Goal: Information Seeking & Learning: Learn about a topic

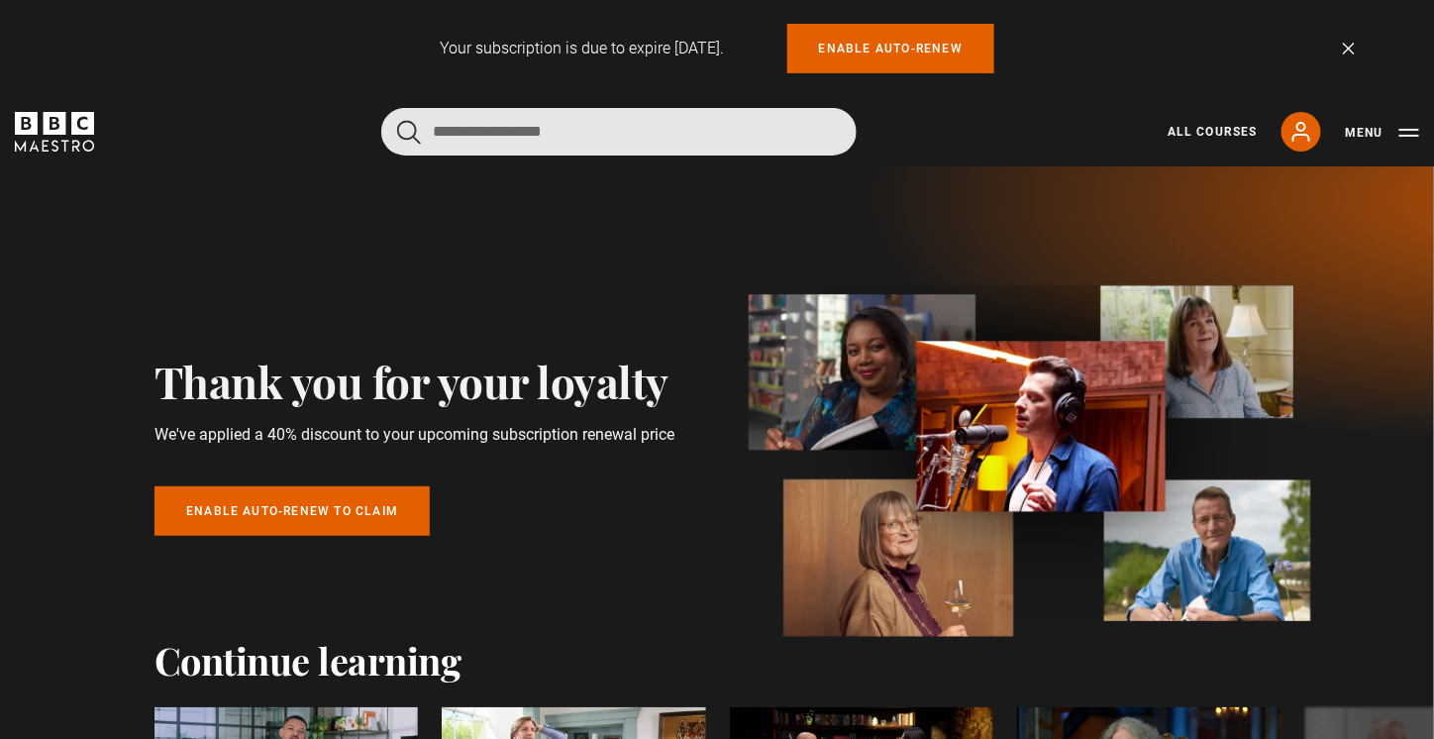
click at [493, 137] on input "Search" at bounding box center [618, 132] width 475 height 48
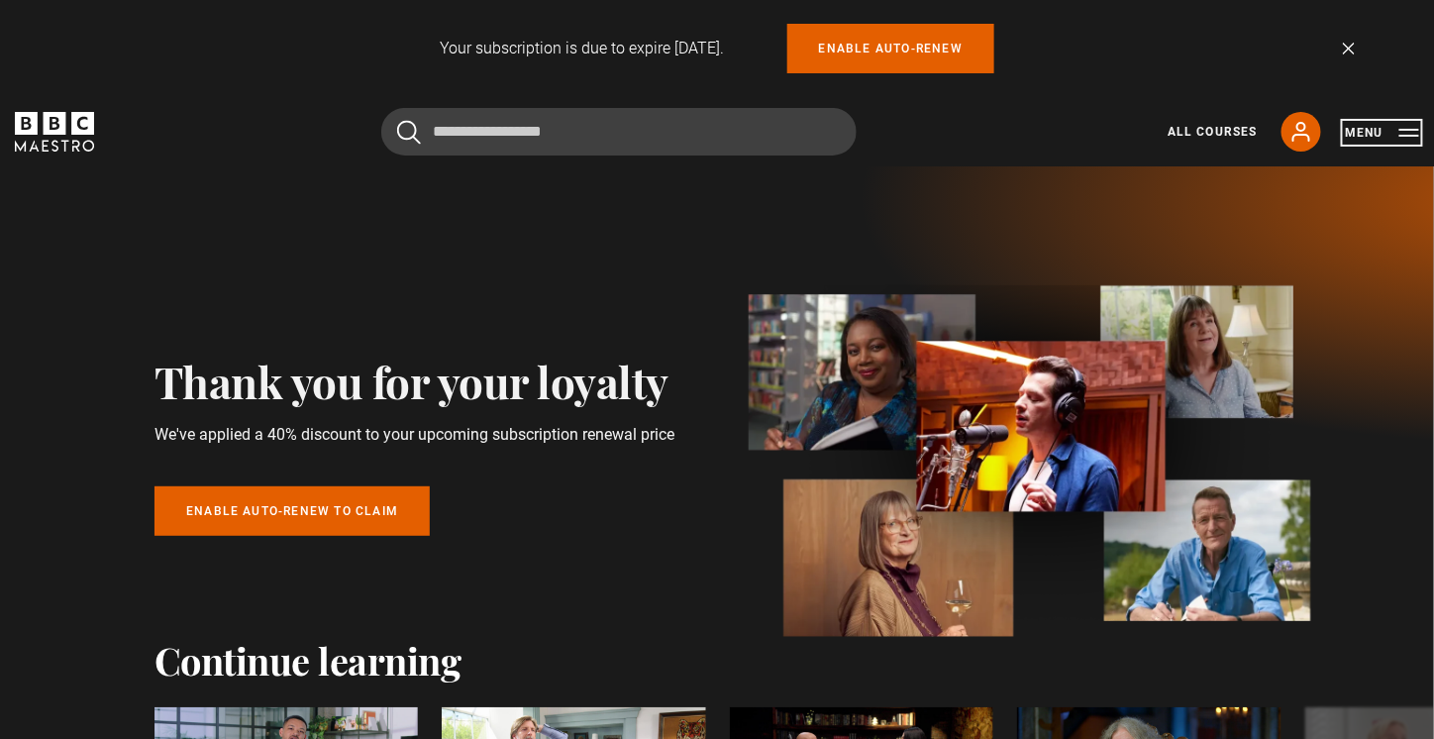
click at [1408, 138] on button "Menu" at bounding box center [1382, 133] width 74 height 20
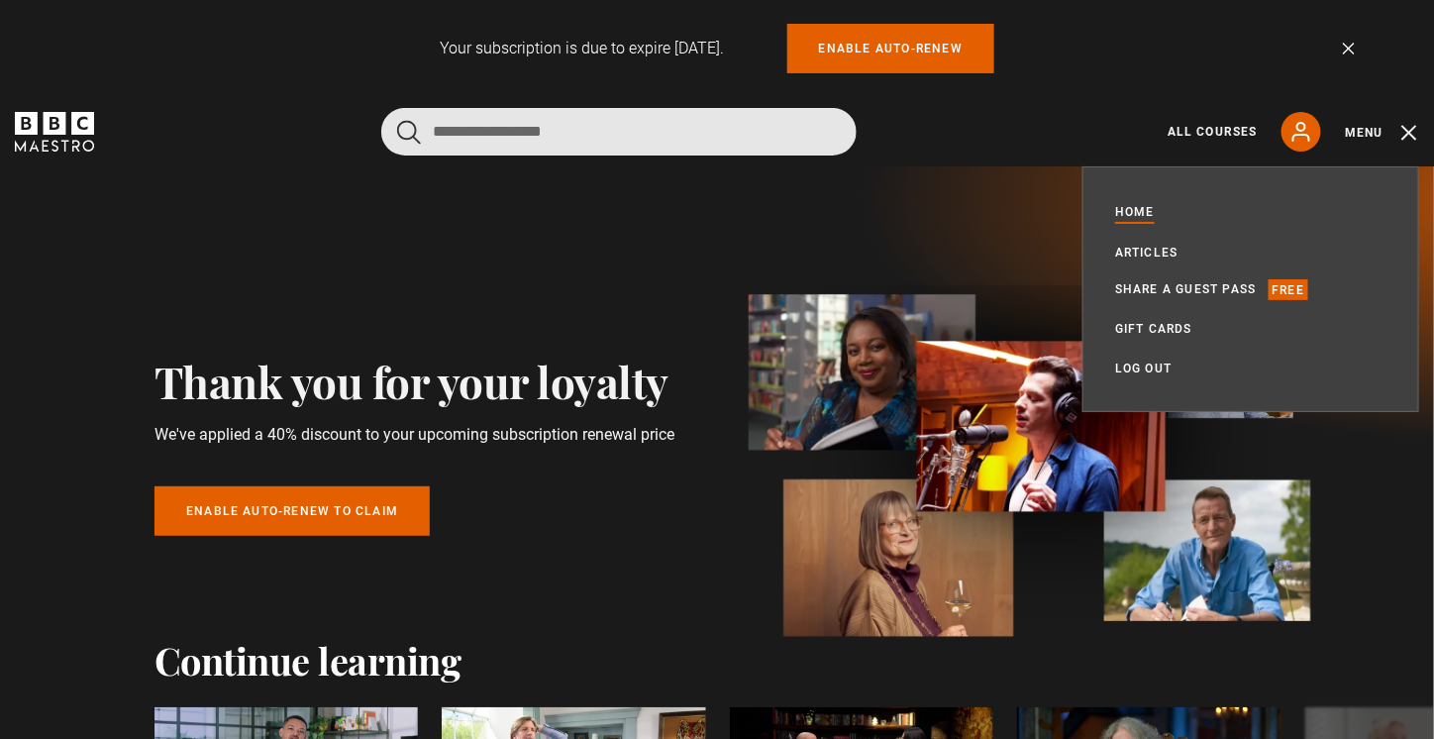
click at [615, 134] on input "Search" at bounding box center [618, 132] width 475 height 48
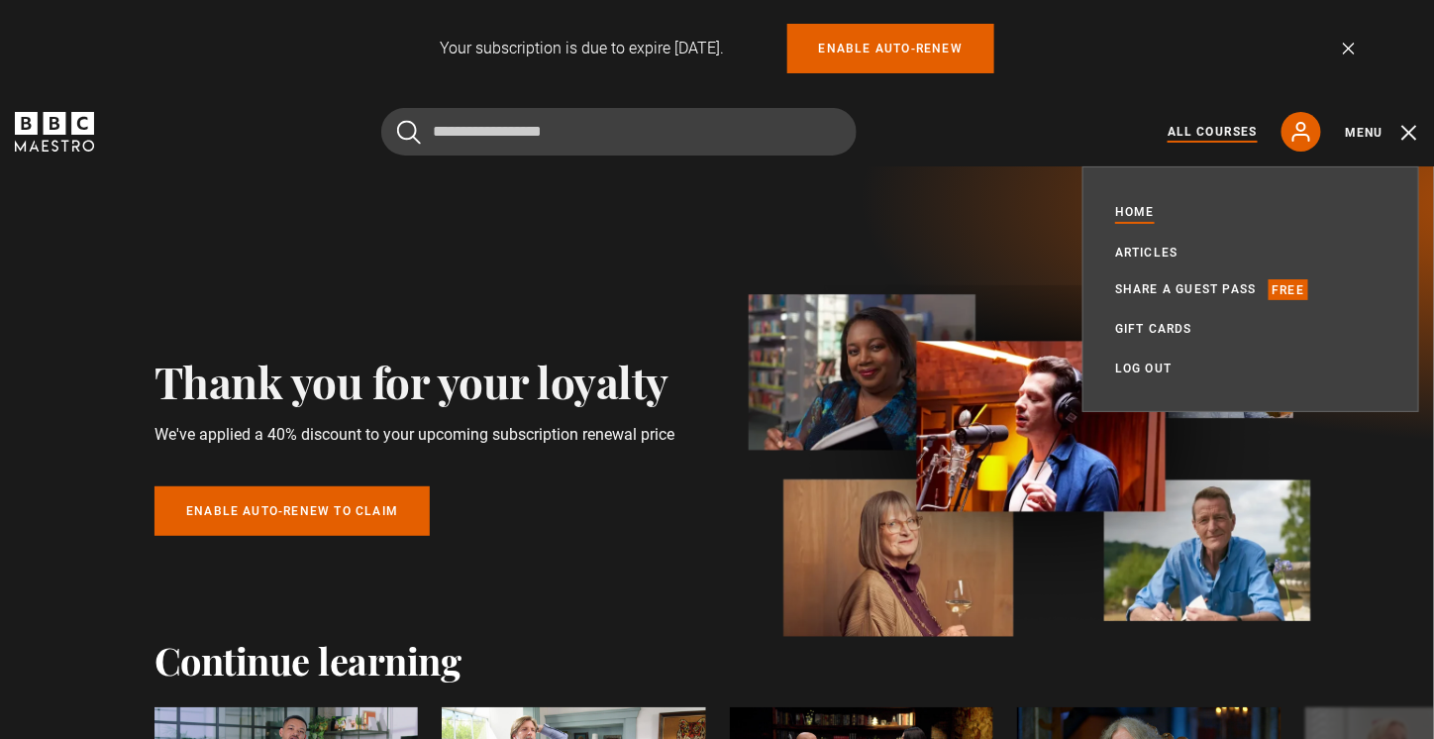
click at [1225, 123] on link "All Courses" at bounding box center [1213, 132] width 90 height 18
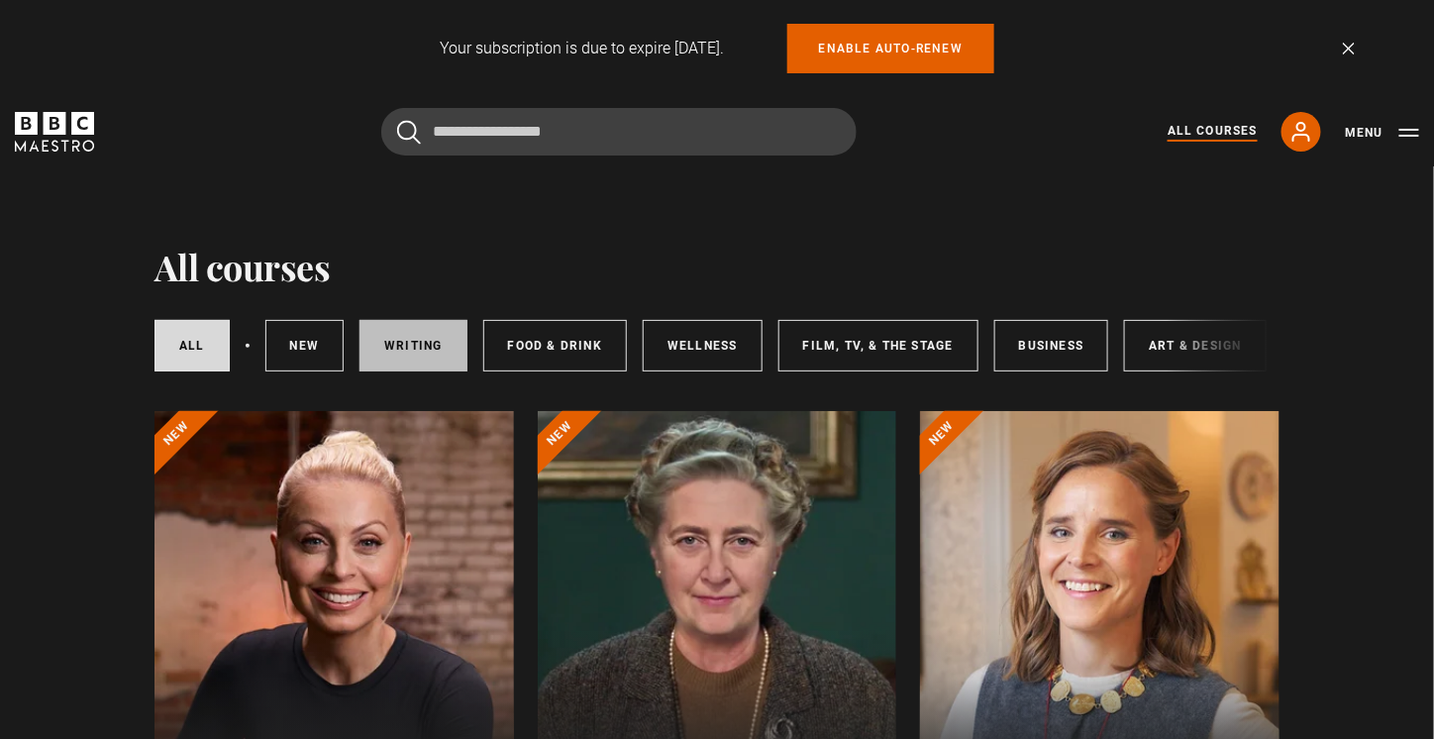
click at [444, 358] on link "Writing" at bounding box center [413, 345] width 107 height 51
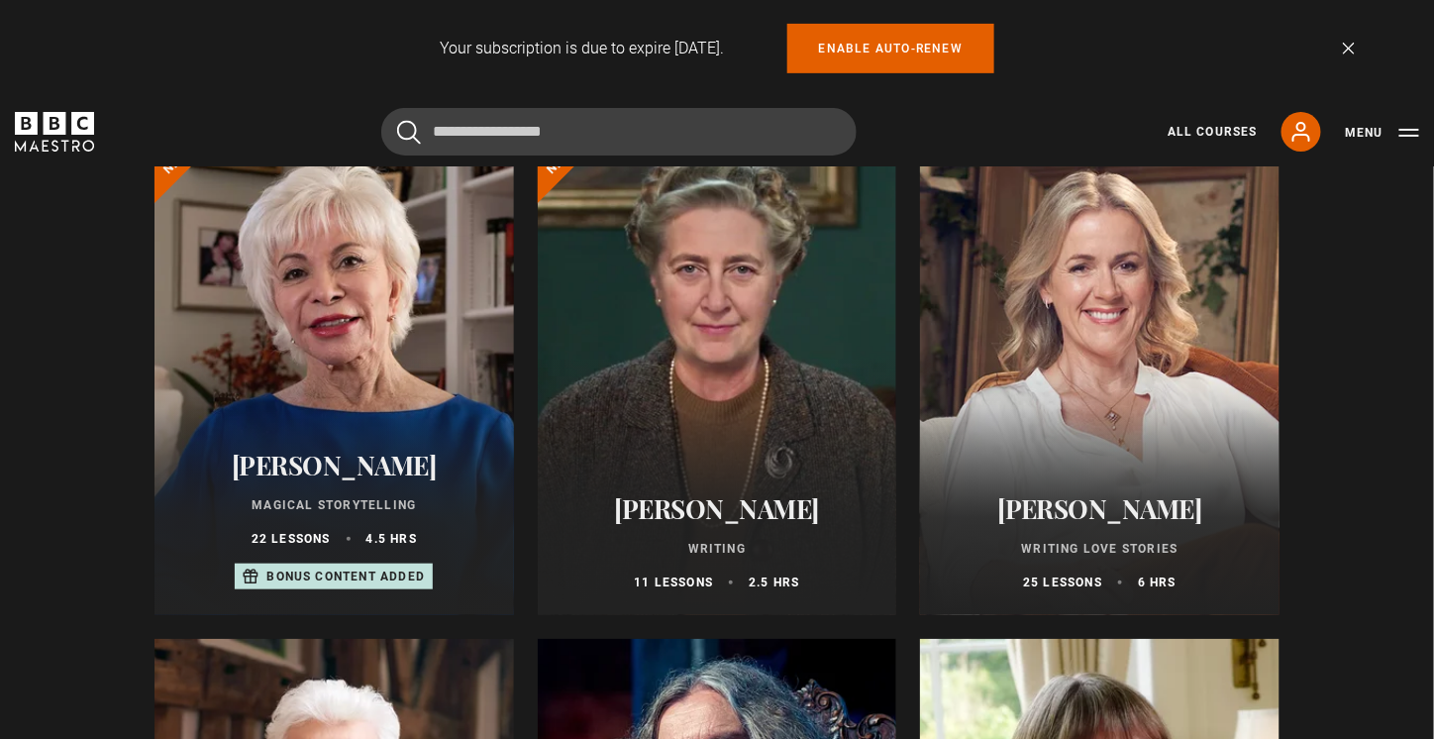
scroll to position [297, 0]
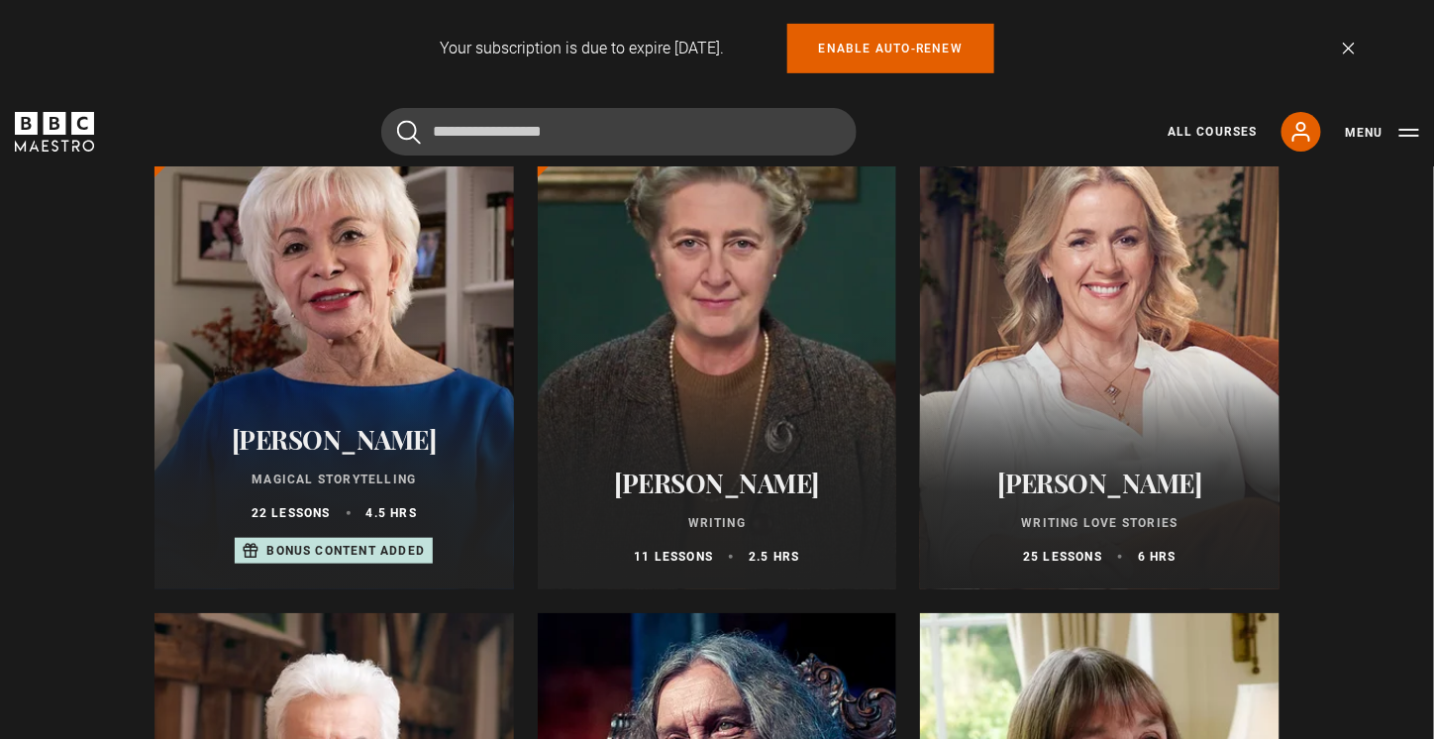
click at [335, 428] on div "Isabel Allende Magical Storytelling 22 lessons 4.5 hrs Bonus content added" at bounding box center [334, 494] width 360 height 189
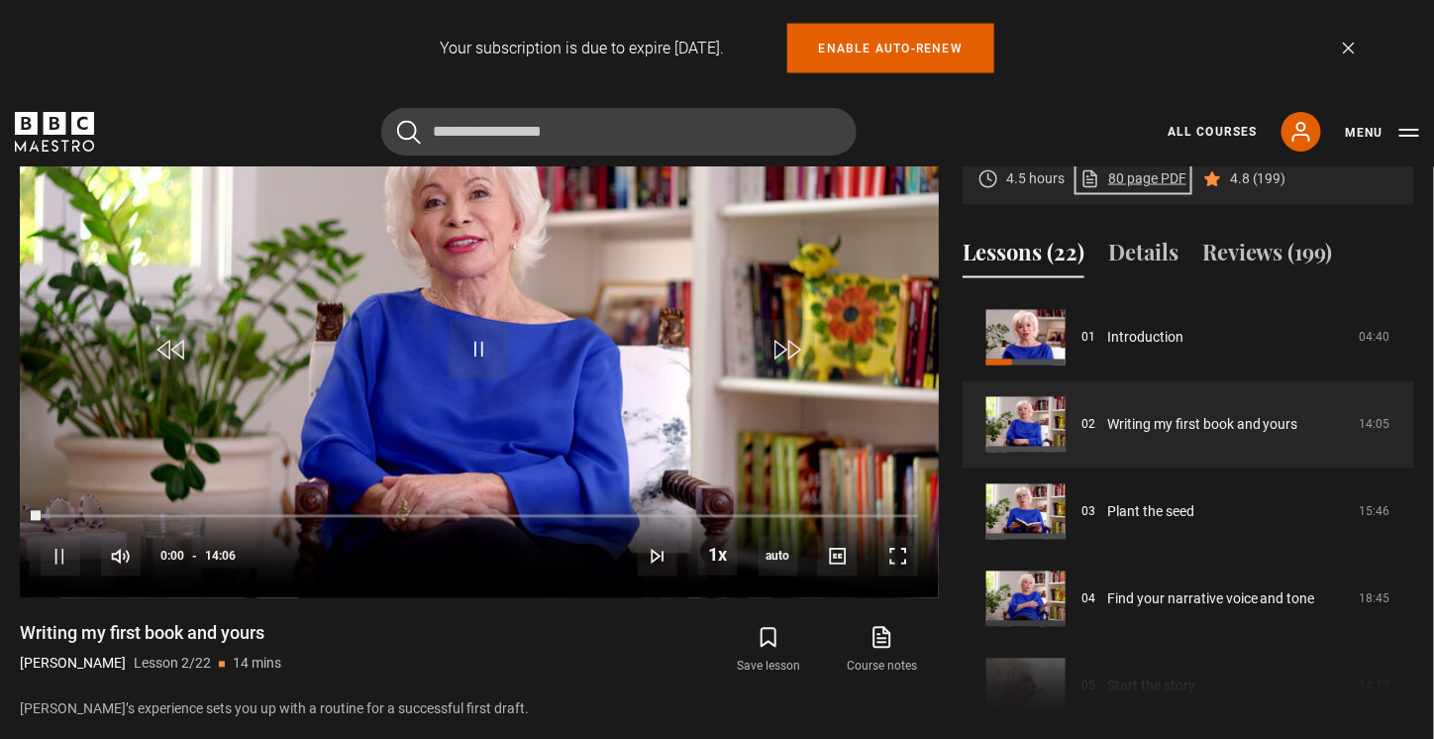
click at [1137, 175] on link "80 page PDF (opens in new tab)" at bounding box center [1133, 178] width 106 height 21
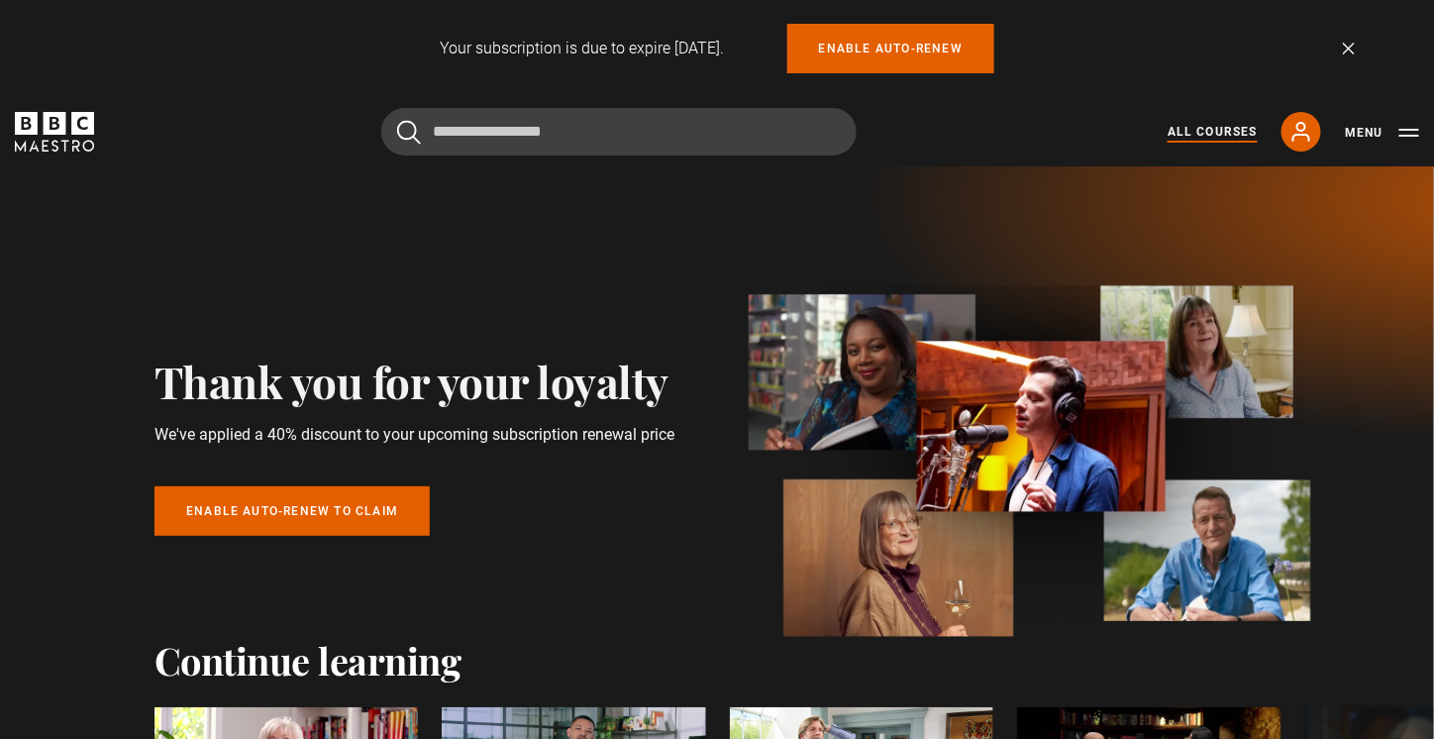
click at [1234, 135] on link "All Courses" at bounding box center [1213, 132] width 90 height 18
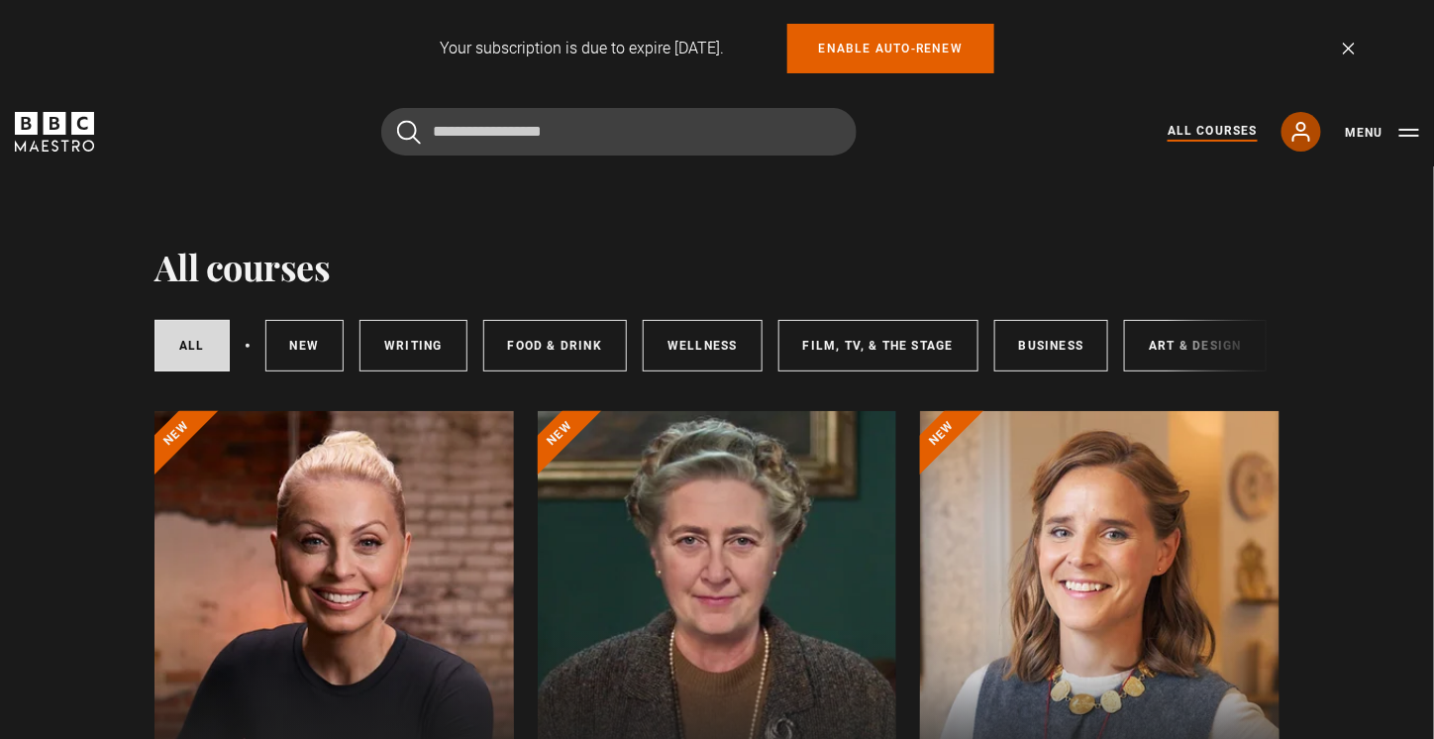
click at [1313, 128] on icon at bounding box center [1301, 132] width 24 height 24
click at [1221, 130] on link "All Courses" at bounding box center [1213, 132] width 90 height 20
drag, startPoint x: 390, startPoint y: 333, endPoint x: 327, endPoint y: 345, distance: 64.5
click at [390, 333] on link "Writing" at bounding box center [413, 345] width 107 height 51
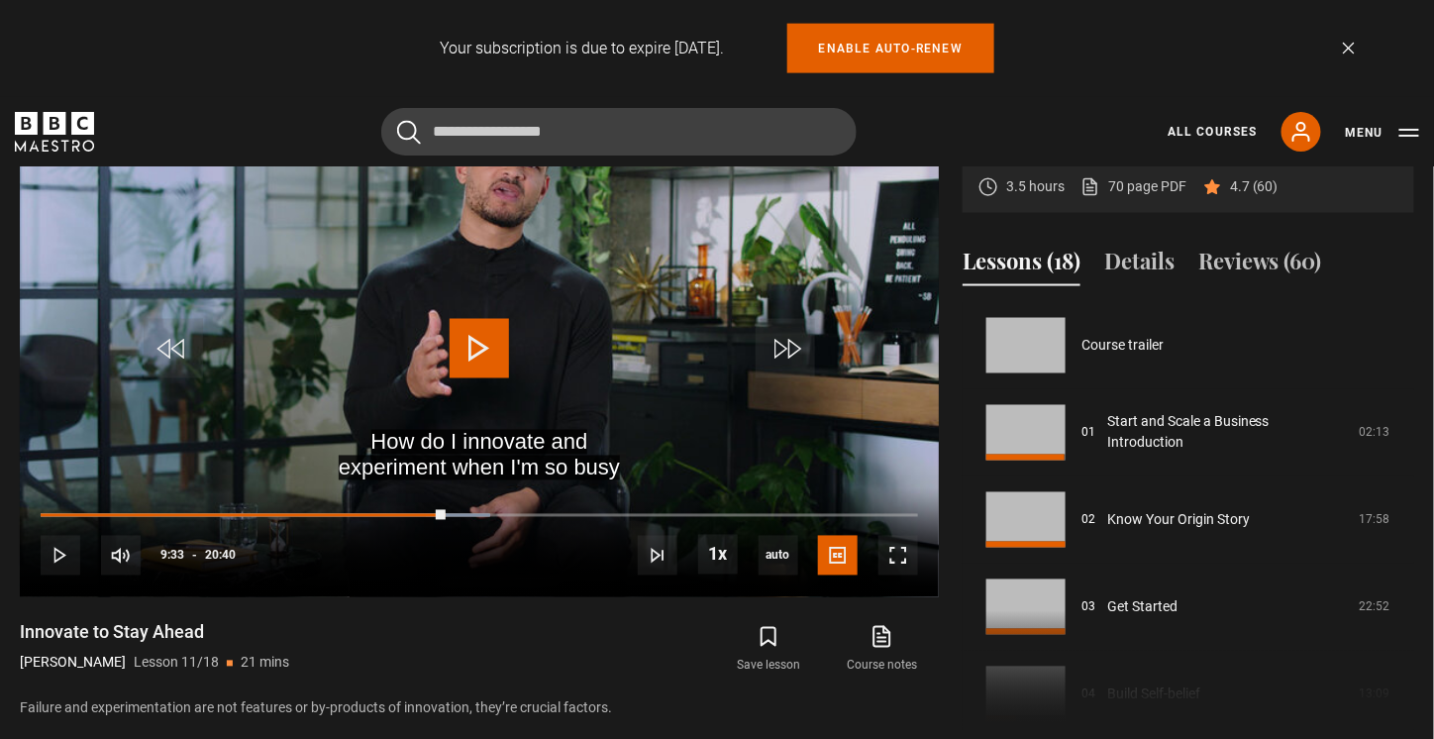
scroll to position [872, 0]
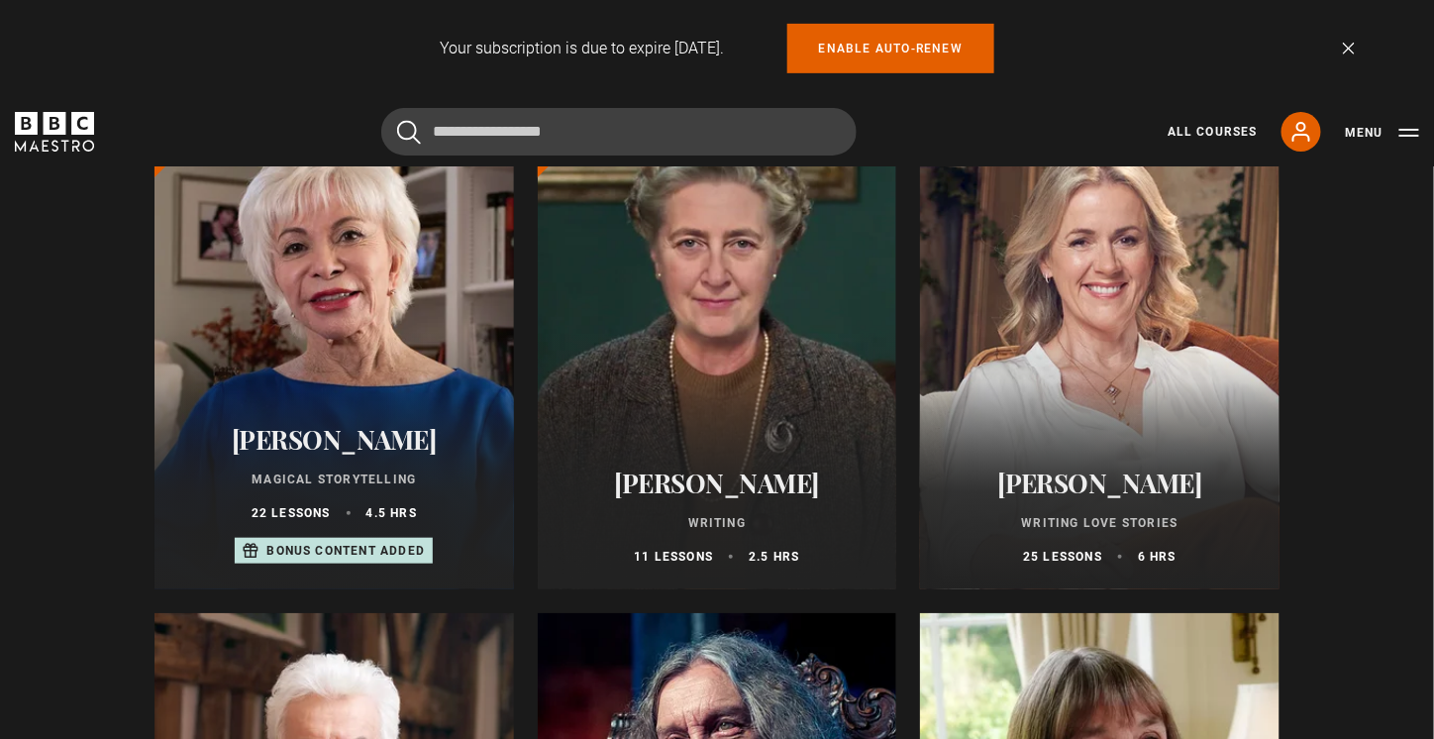
scroll to position [396, 0]
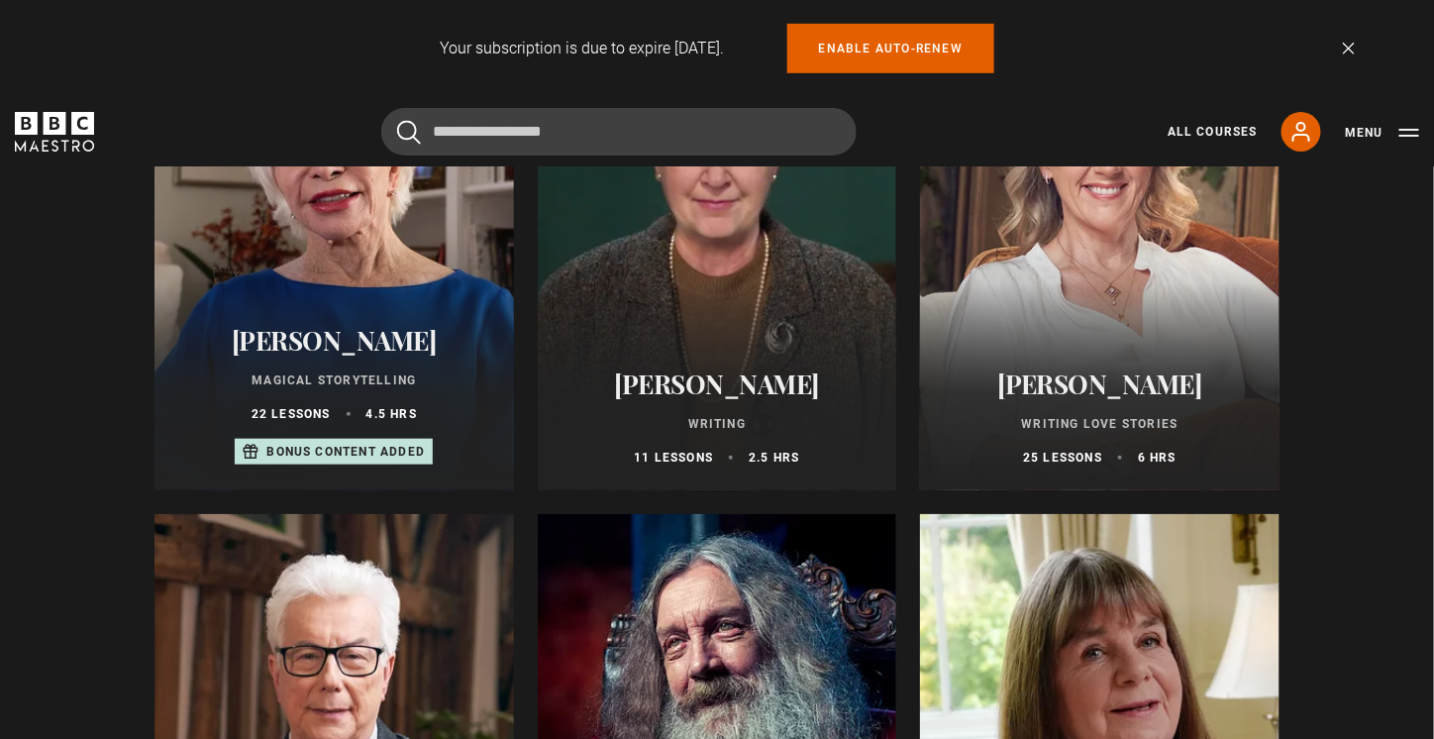
click at [691, 369] on div "Agatha Christie Writing 11 lessons 2.5 hrs" at bounding box center [718, 418] width 360 height 146
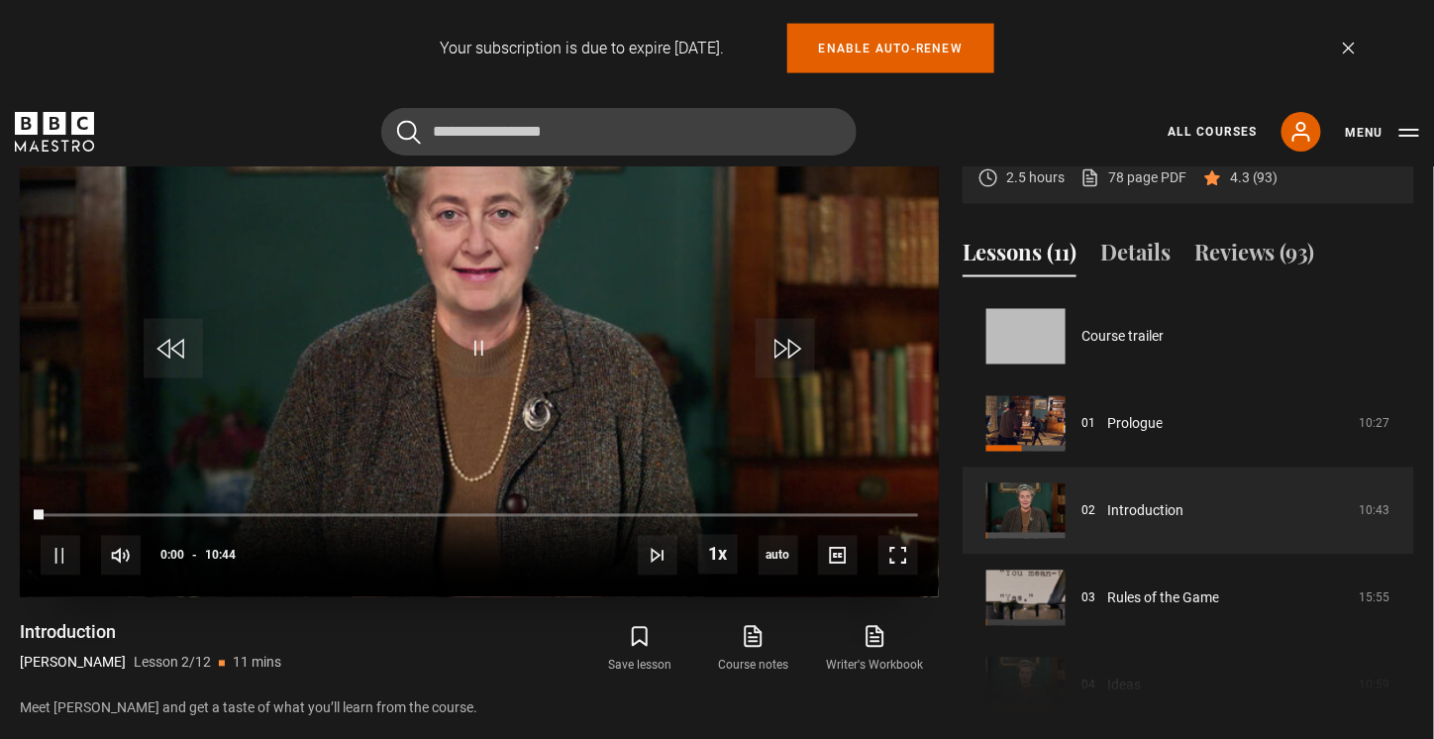
scroll to position [87, 0]
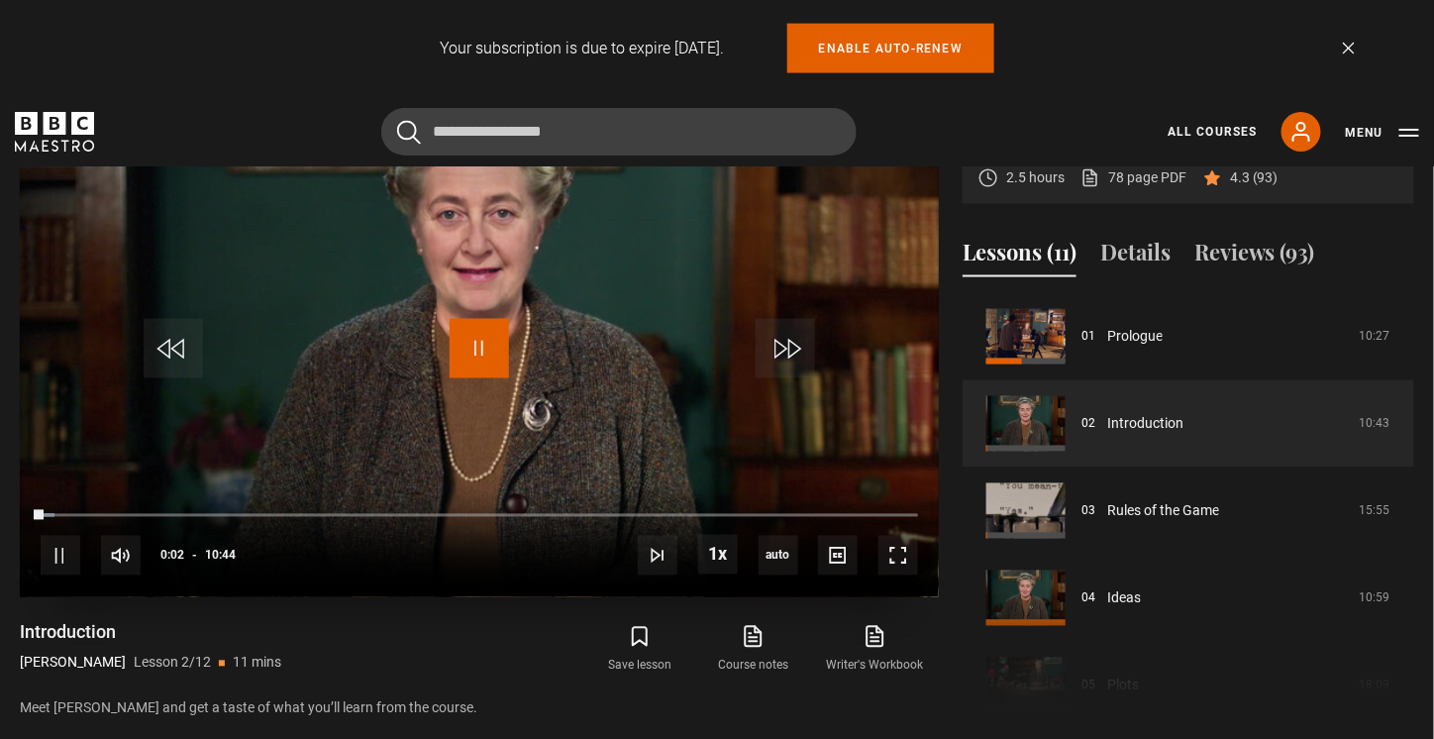
click at [460, 337] on span "Video Player" at bounding box center [479, 348] width 59 height 59
click at [1142, 173] on link "78 page PDF (opens in new tab)" at bounding box center [1133, 177] width 106 height 21
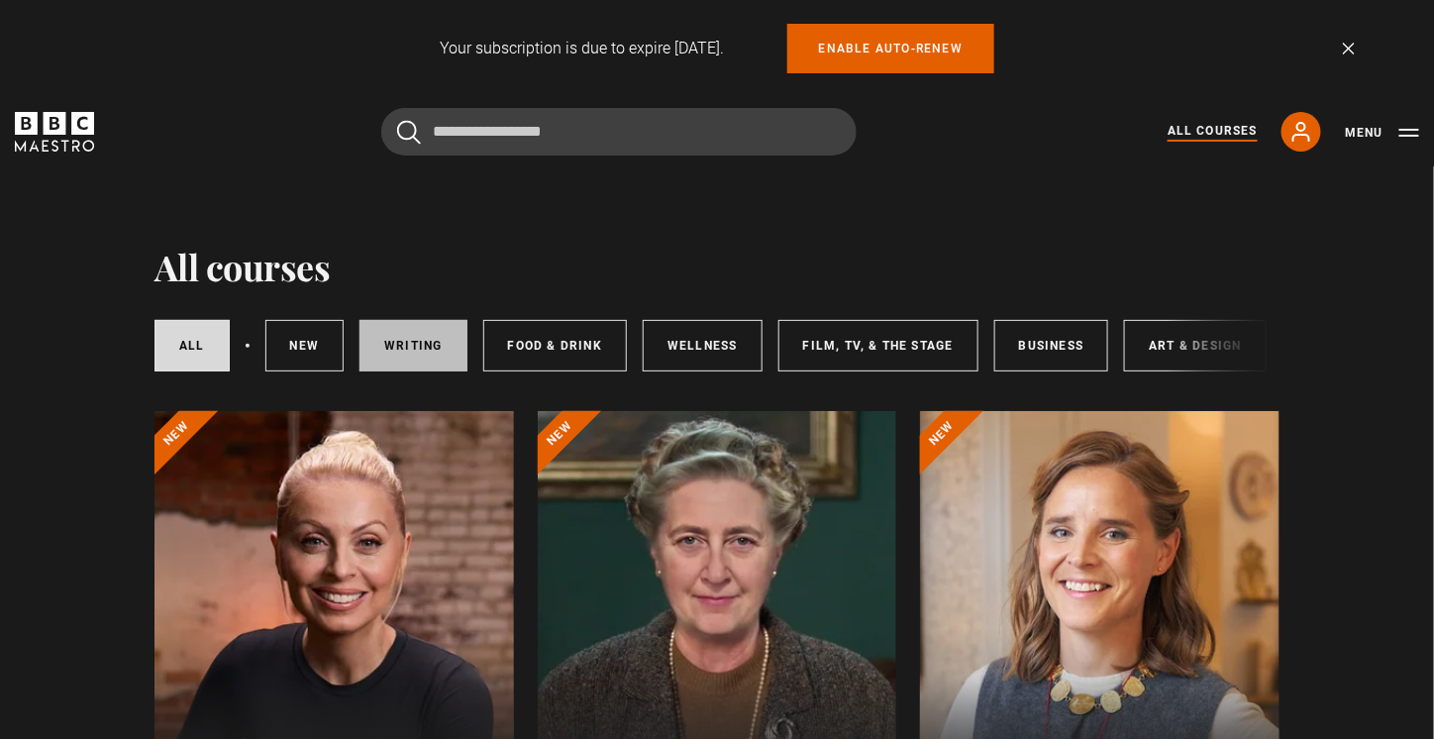
click at [441, 347] on link "Writing" at bounding box center [413, 345] width 107 height 51
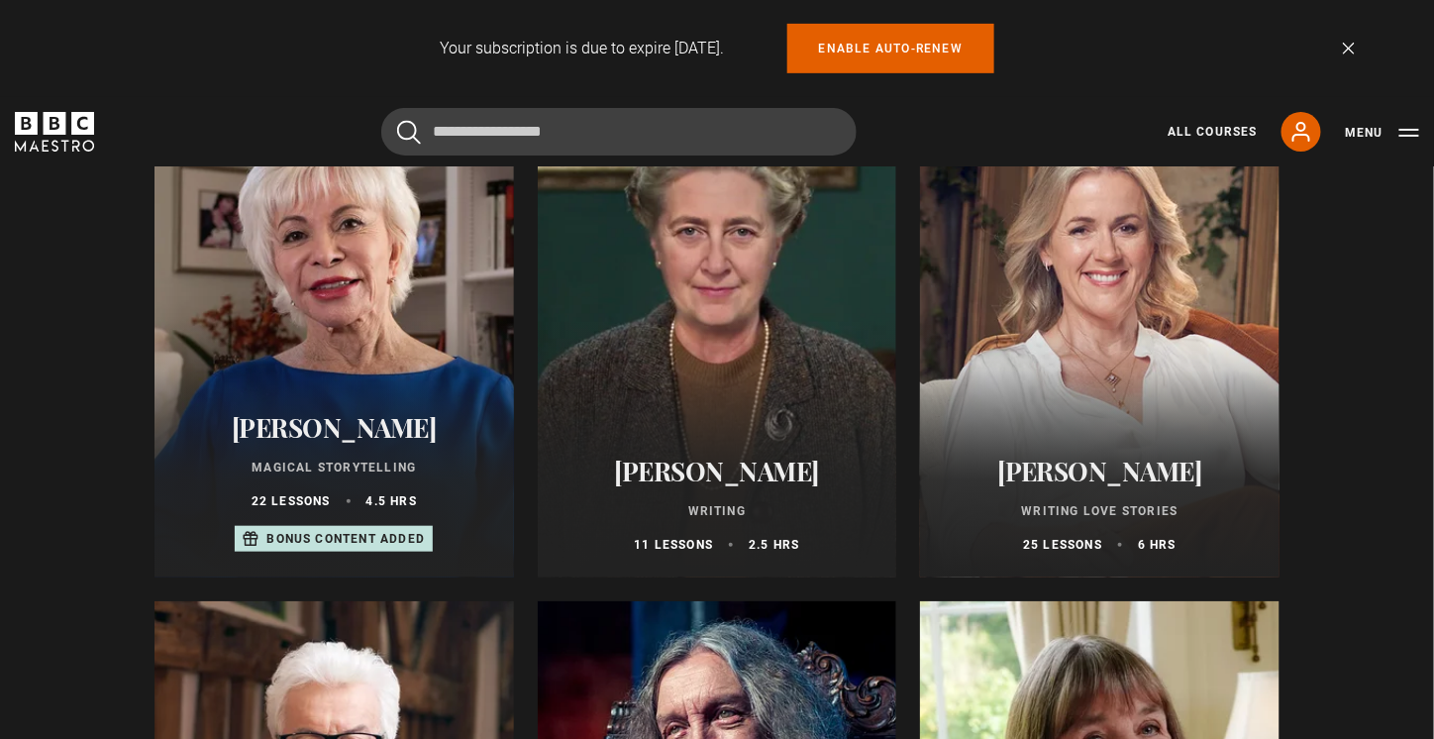
scroll to position [396, 0]
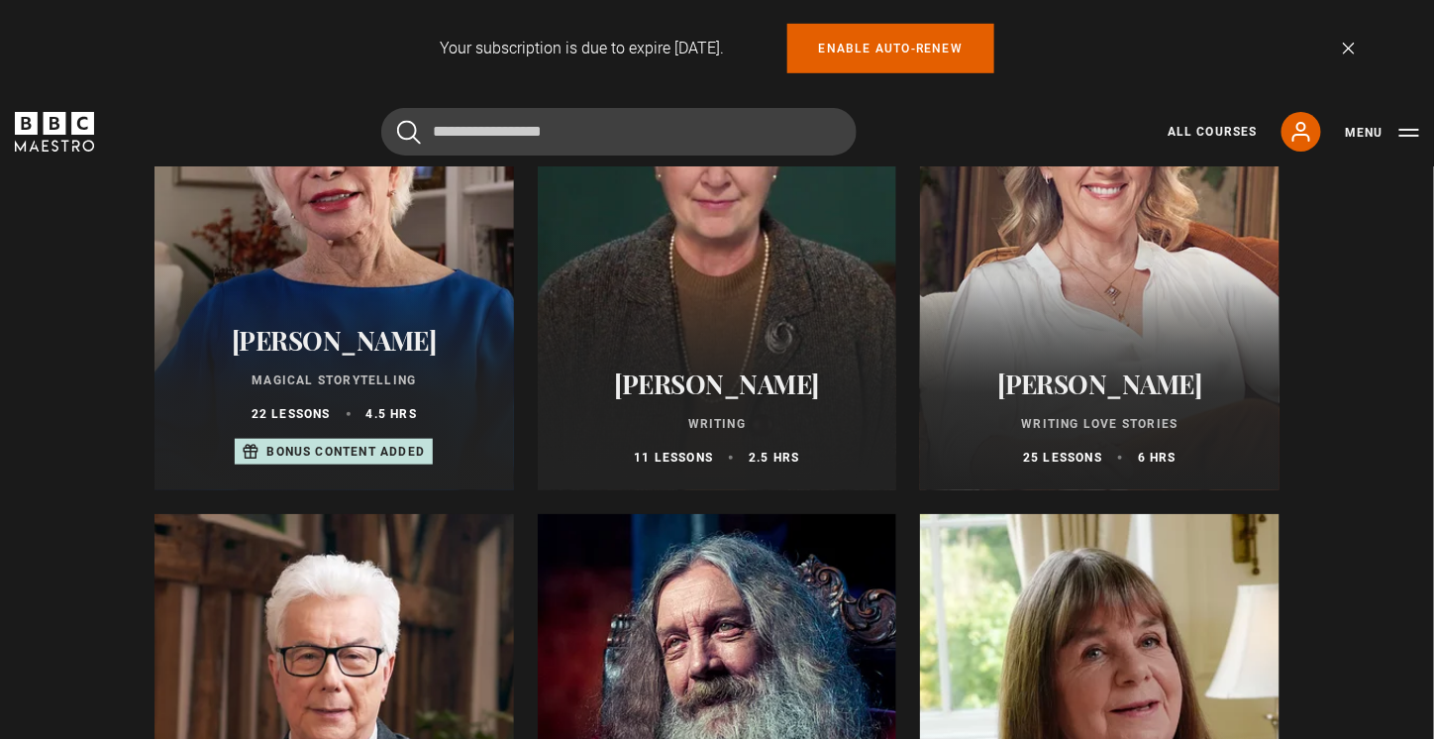
click at [1137, 307] on div at bounding box center [1100, 252] width 360 height 475
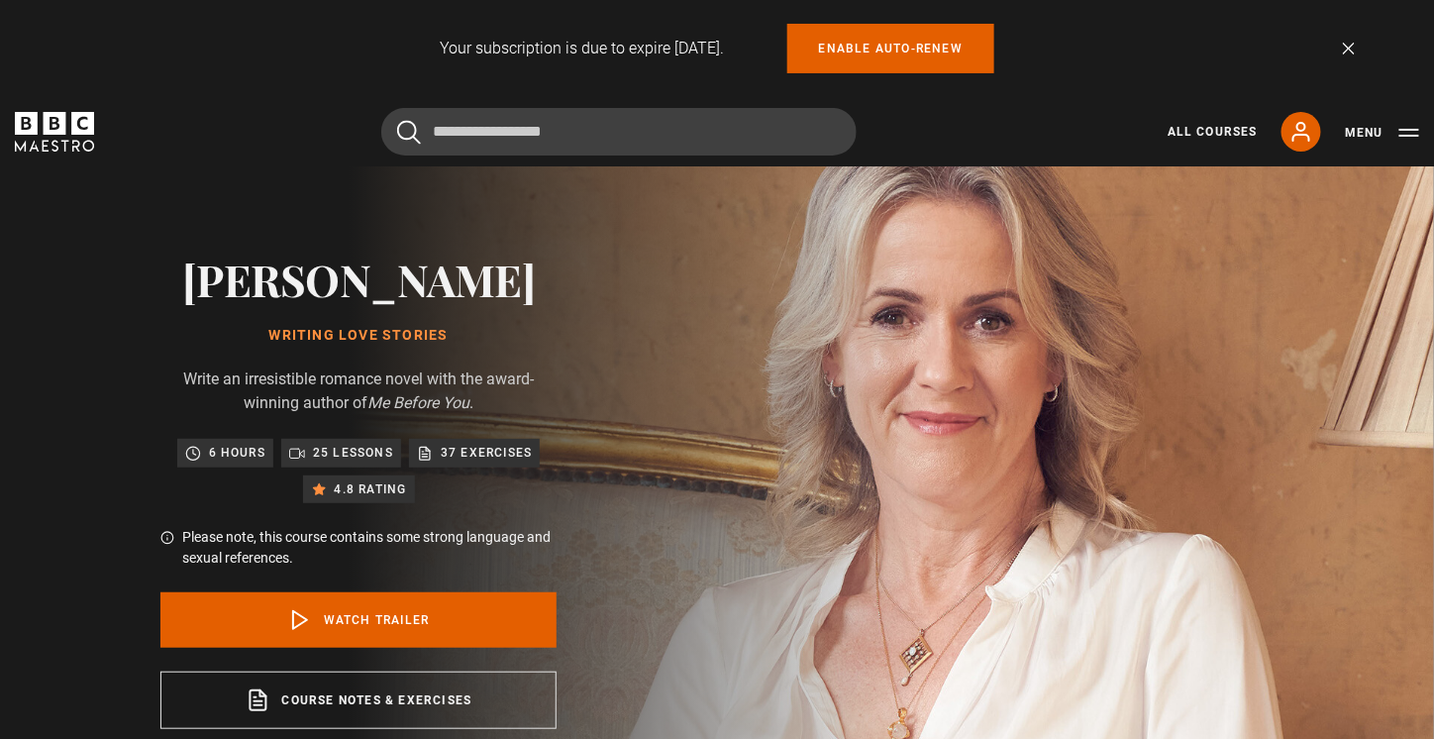
scroll to position [99, 0]
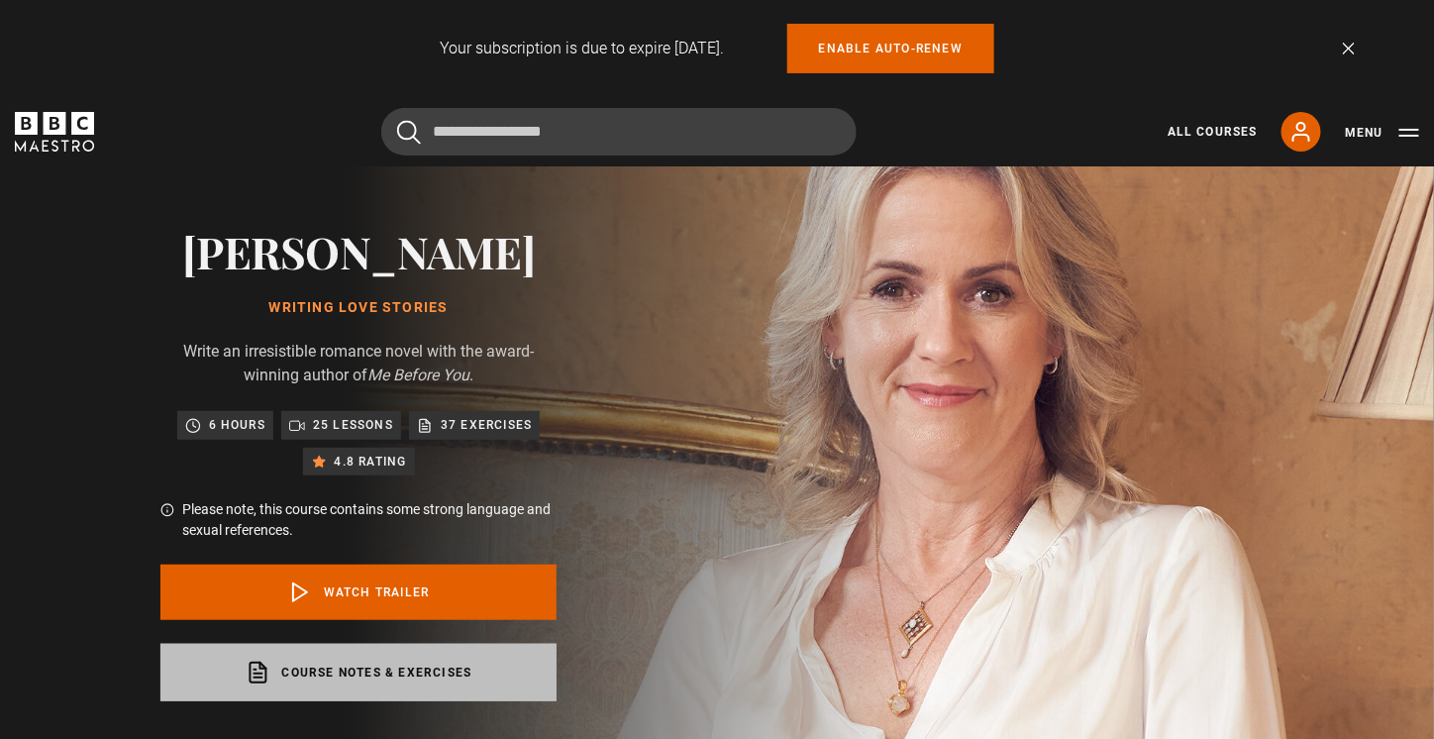
click at [374, 663] on link "Course notes & exercises opens in a new tab" at bounding box center [358, 672] width 396 height 57
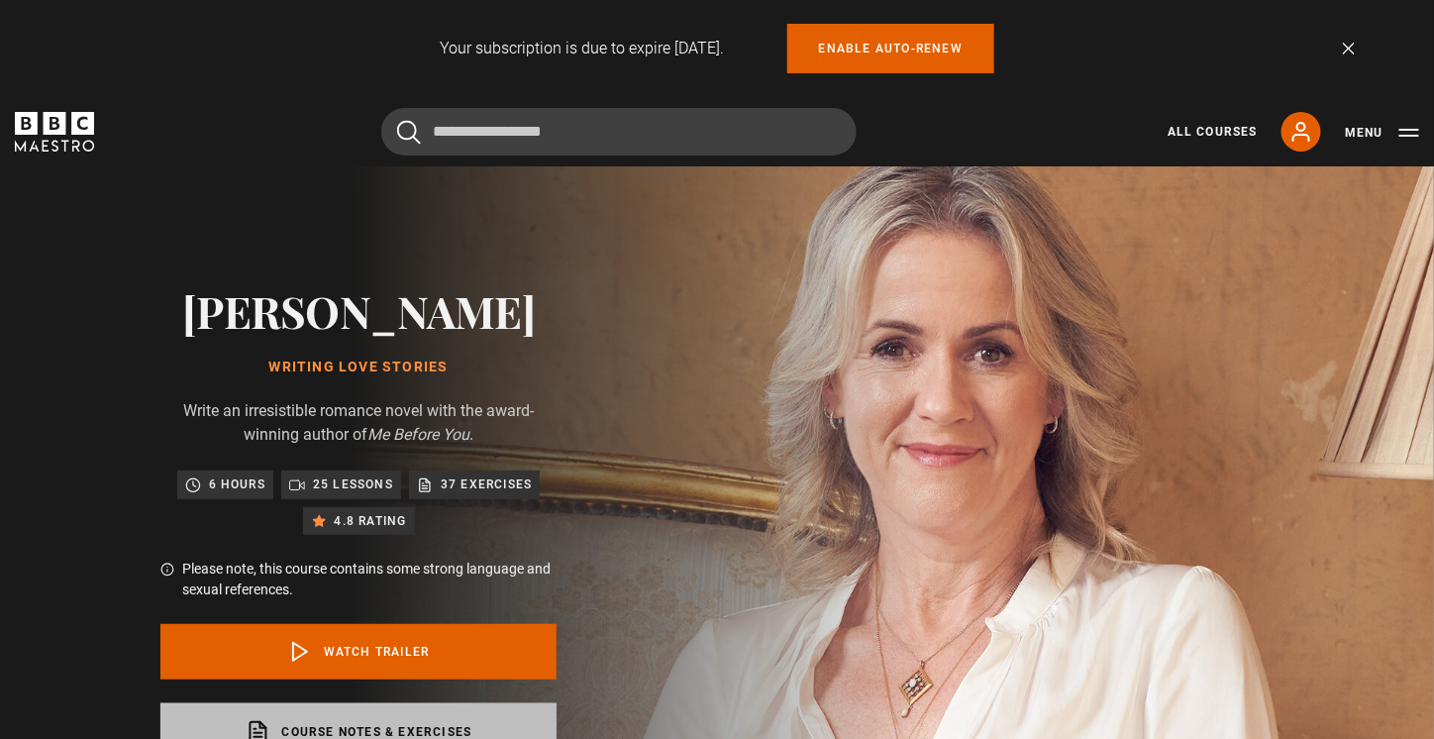
scroll to position [0, 0]
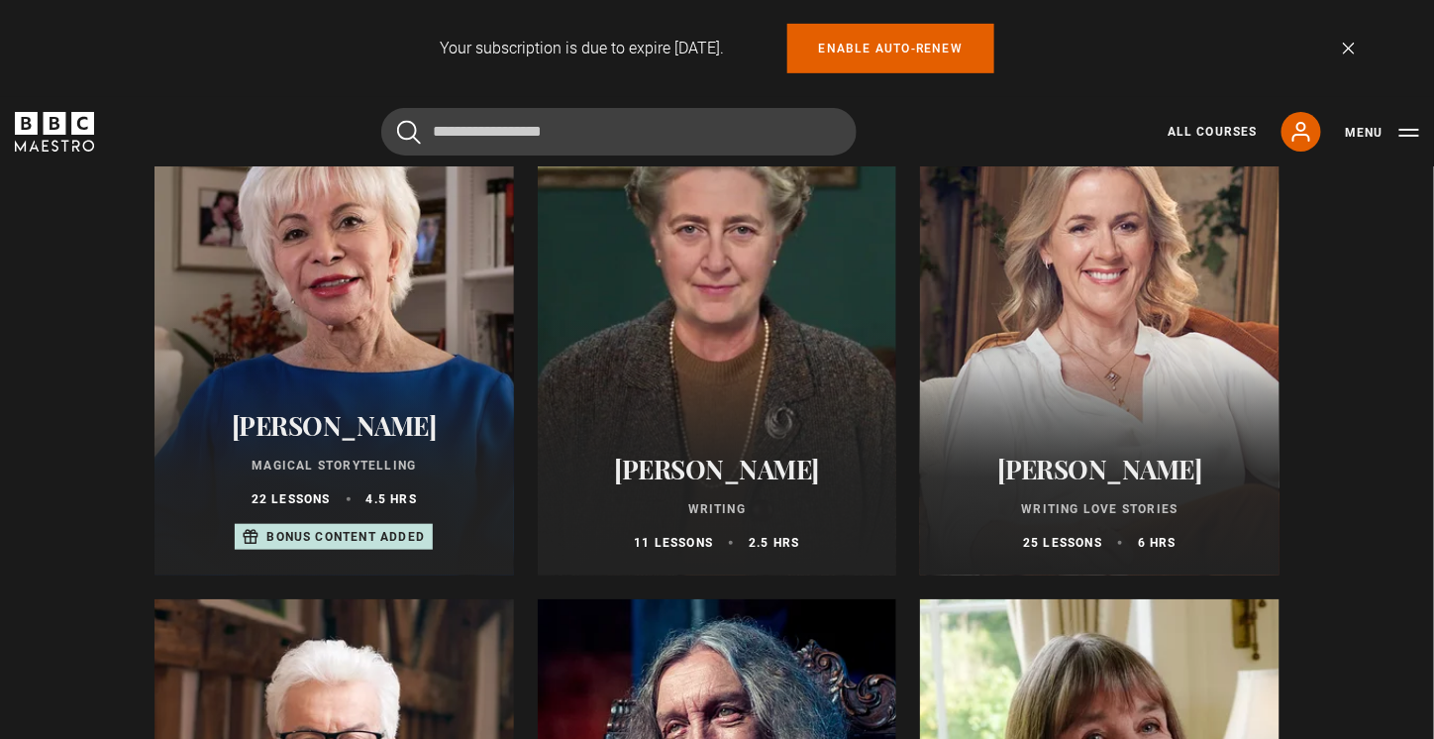
scroll to position [396, 0]
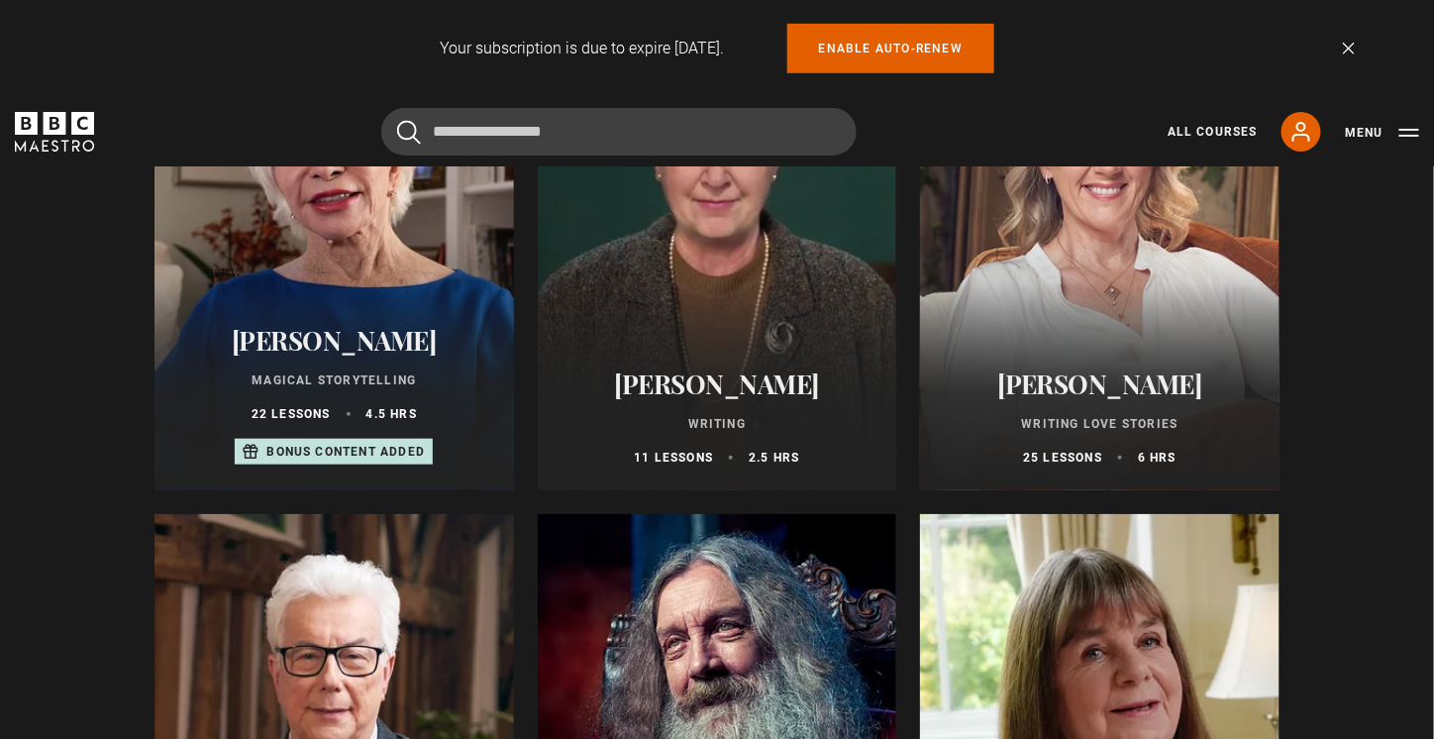
click at [733, 317] on div at bounding box center [718, 252] width 360 height 475
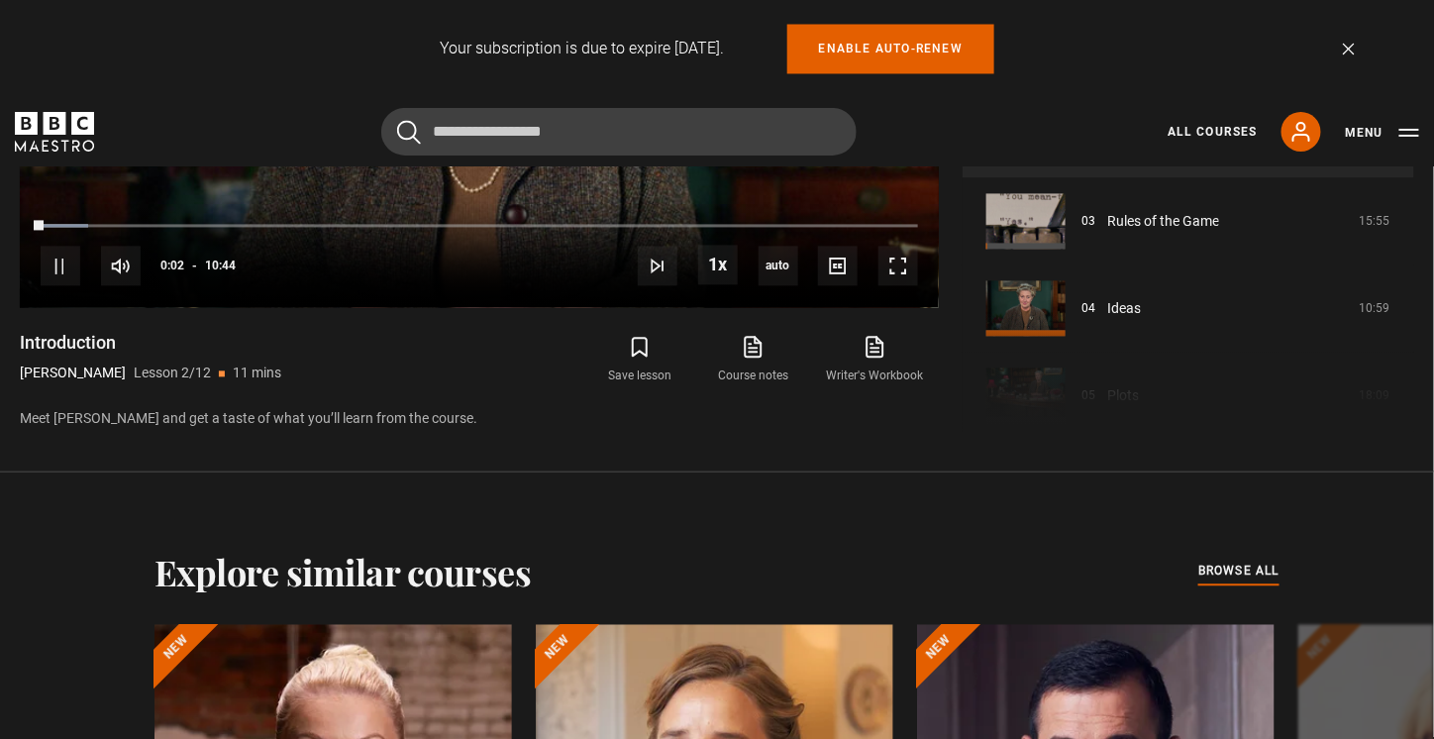
scroll to position [1285, 0]
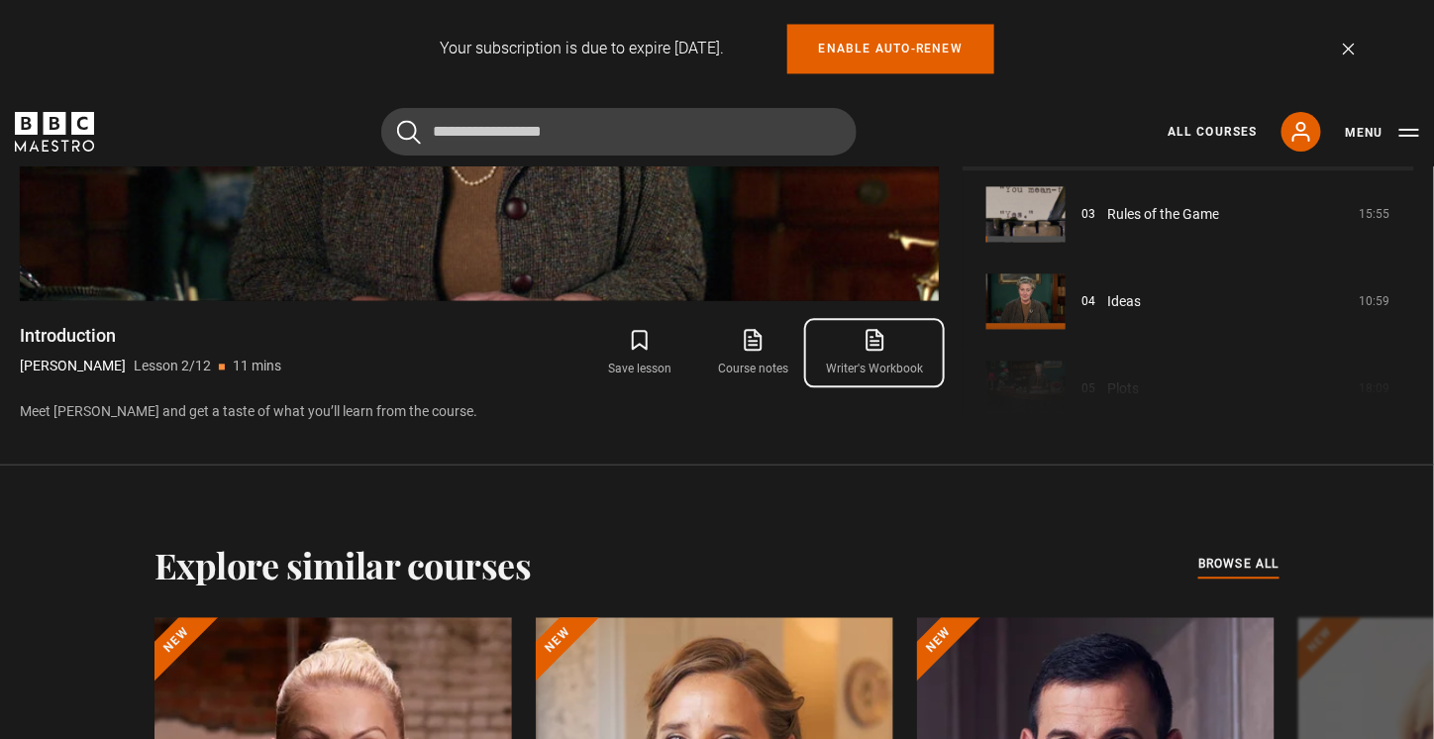
click at [884, 348] on icon at bounding box center [875, 340] width 25 height 24
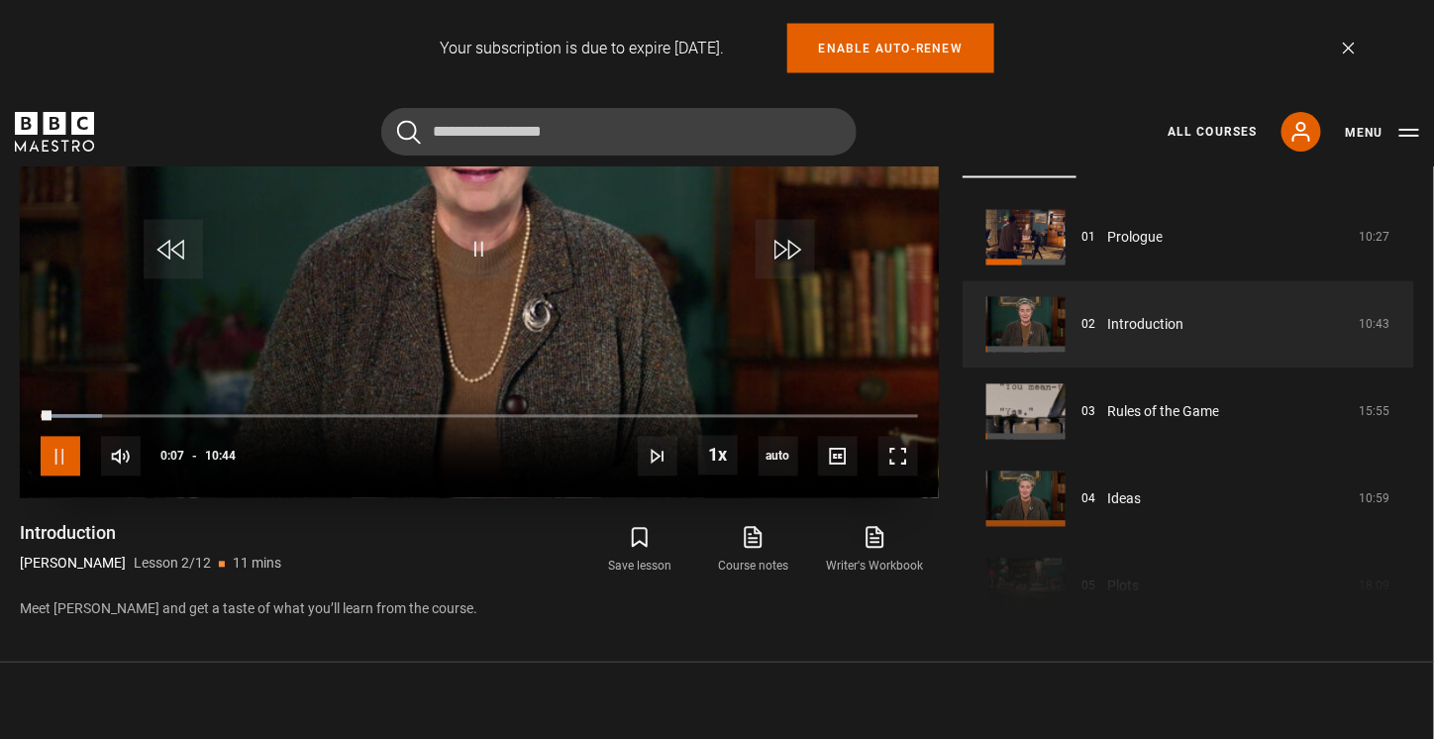
click at [48, 461] on span "Video Player" at bounding box center [61, 457] width 40 height 40
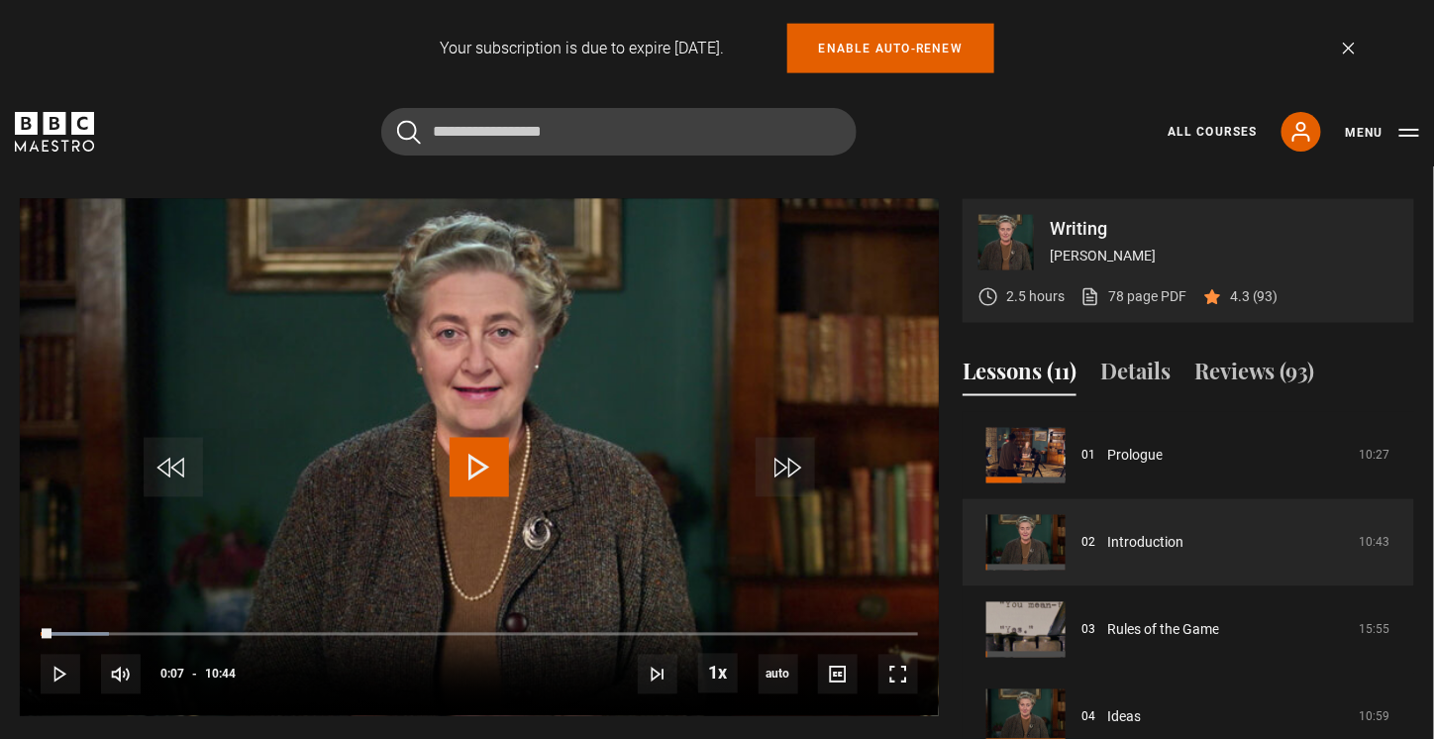
scroll to position [472, 0]
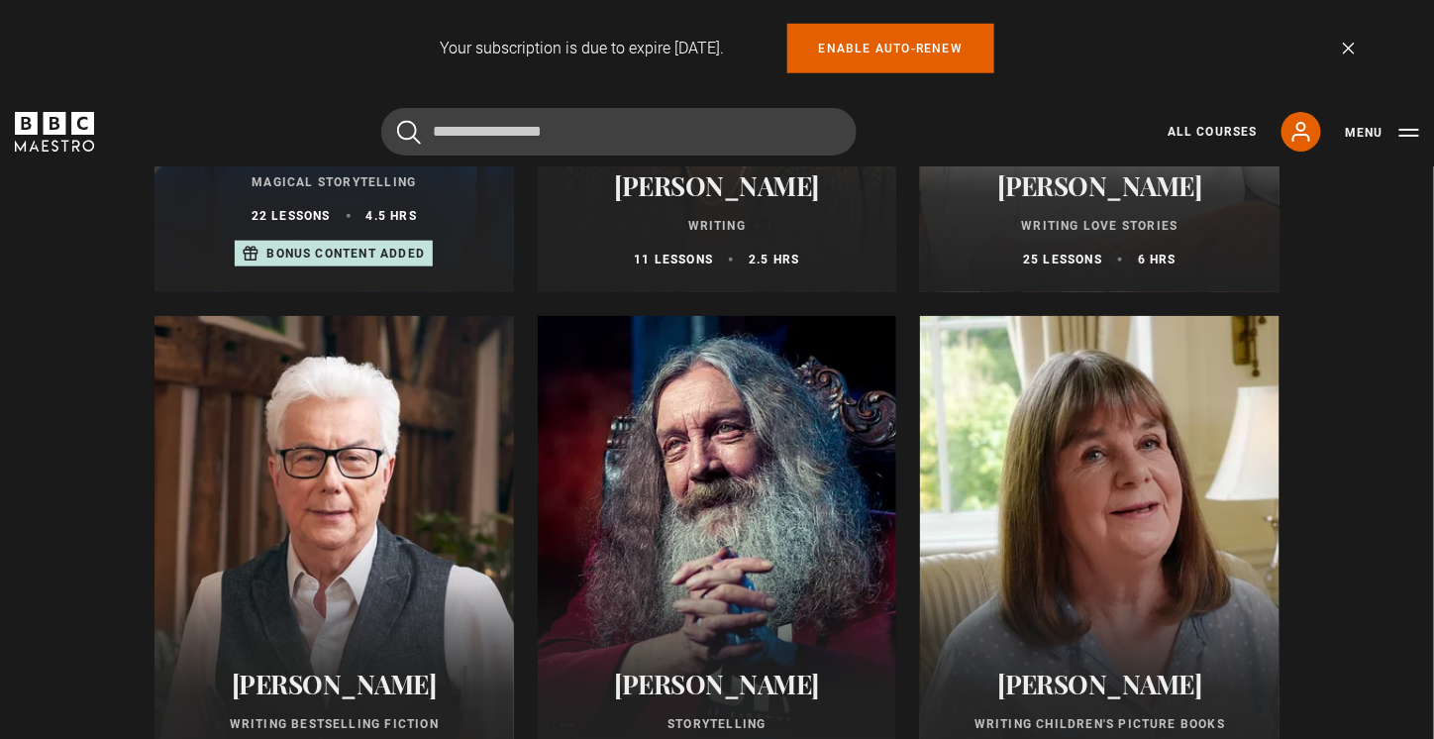
scroll to position [792, 0]
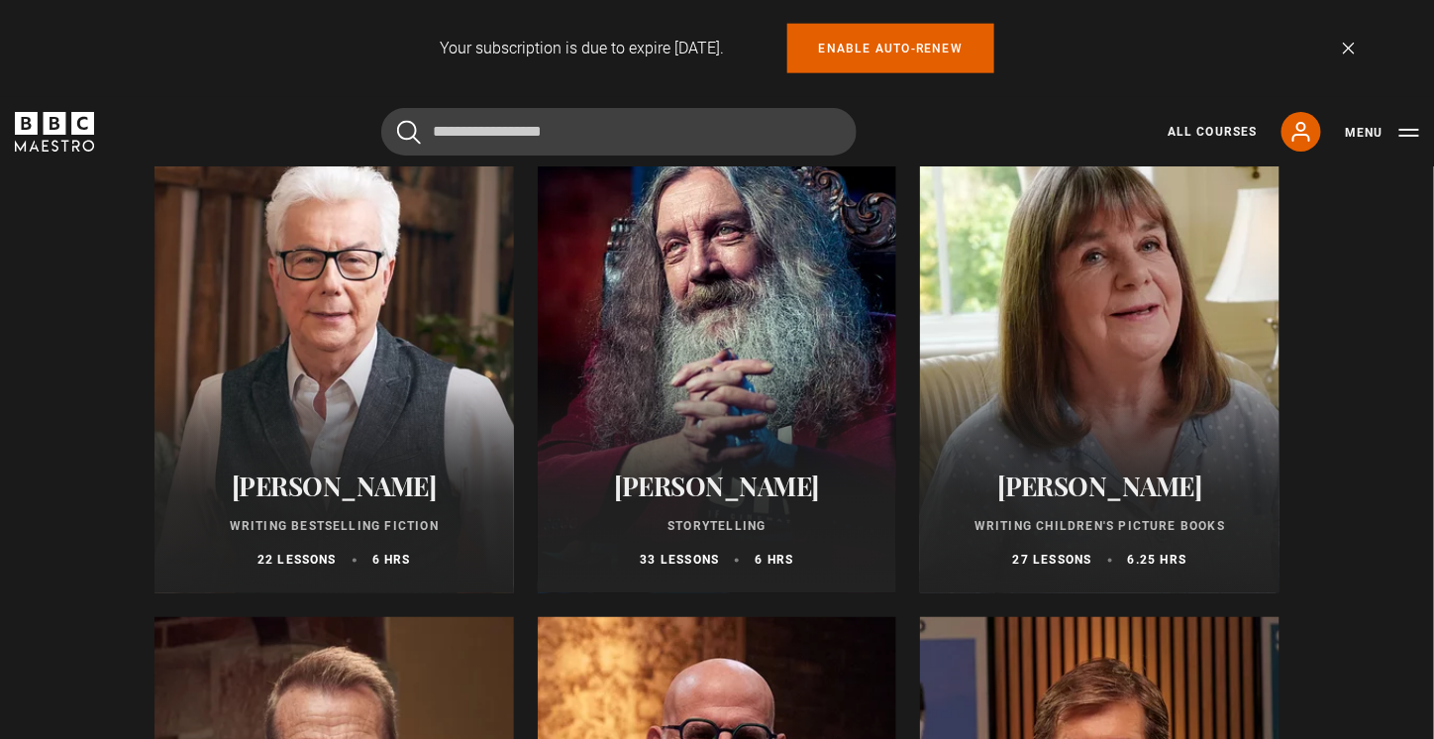
click at [309, 383] on div at bounding box center [334, 355] width 360 height 475
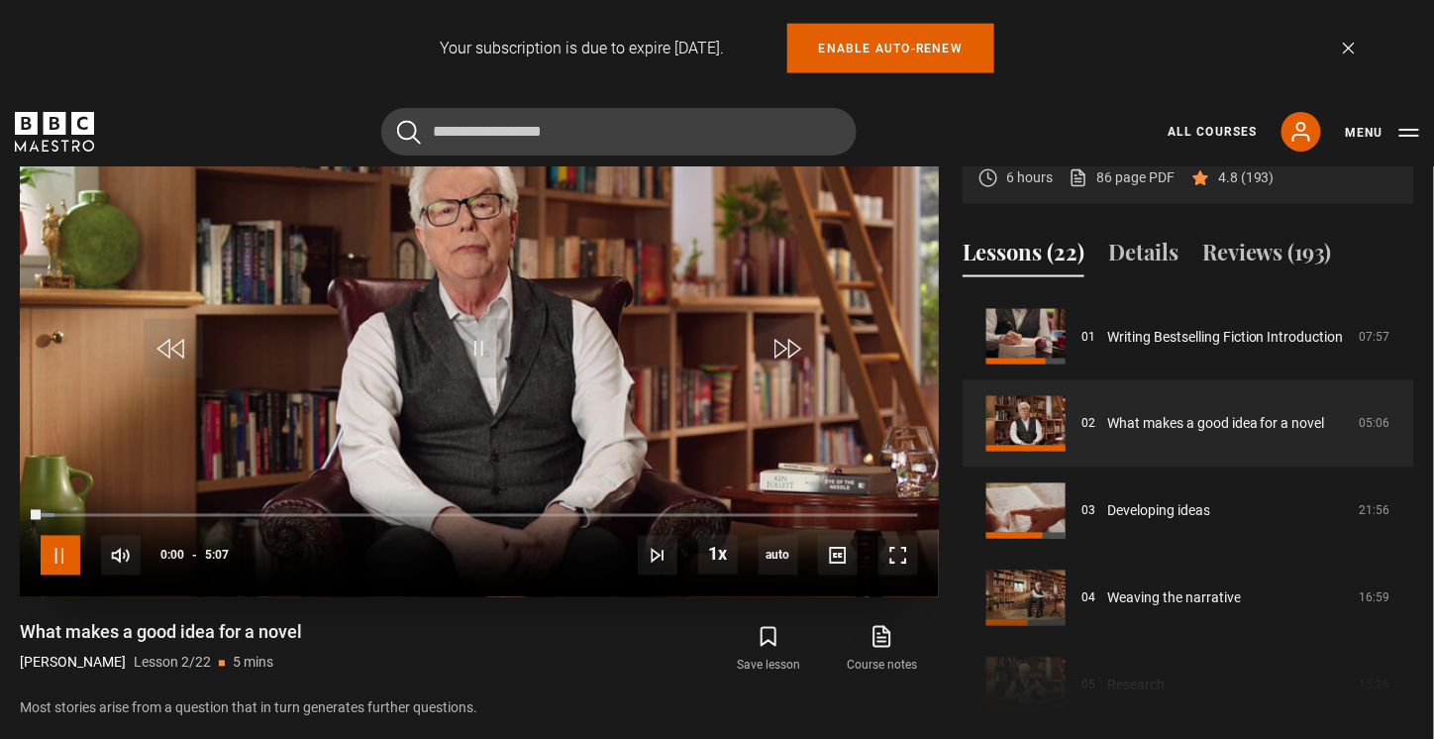
drag, startPoint x: 72, startPoint y: 560, endPoint x: 149, endPoint y: 507, distance: 92.6
click at [71, 560] on span "Video Player" at bounding box center [61, 556] width 40 height 40
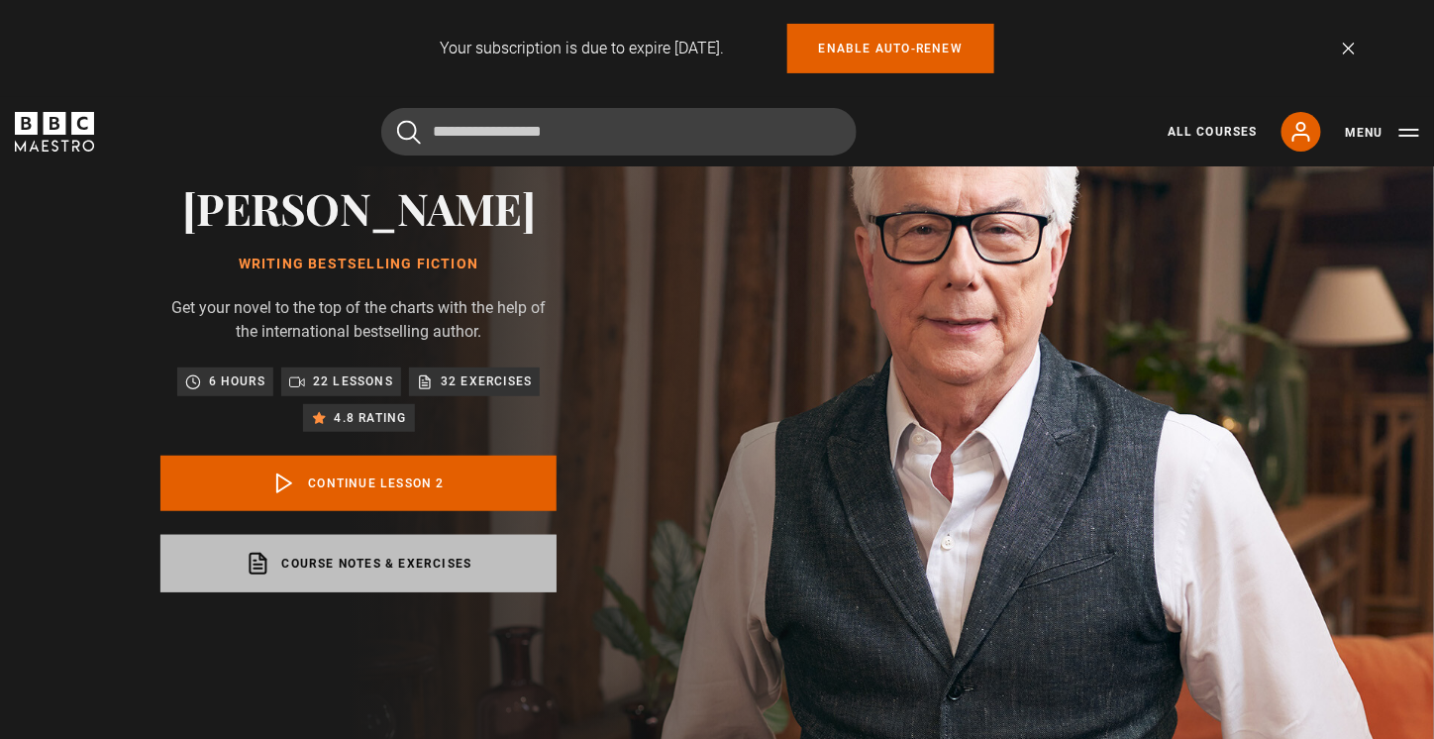
scroll to position [198, 0]
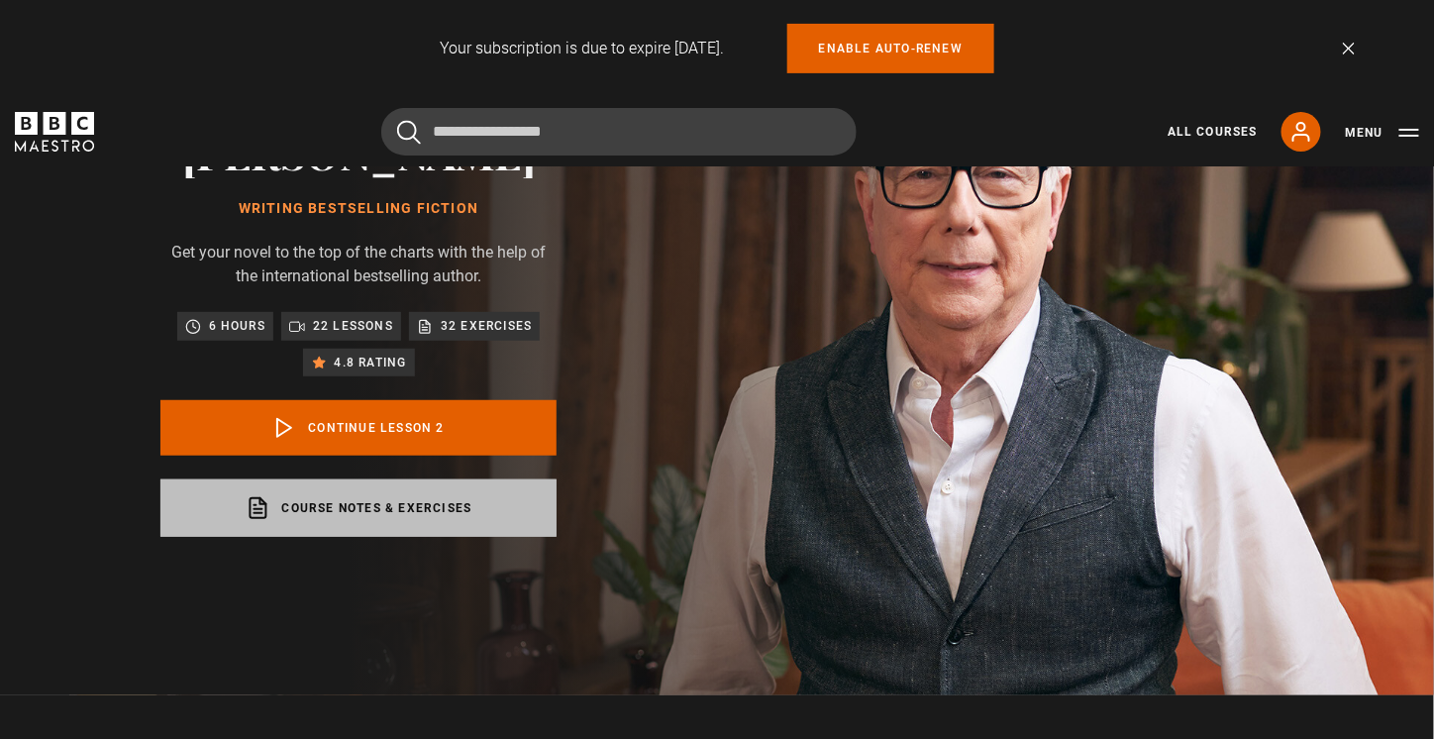
click at [376, 497] on link "Course notes & exercises opens in a new tab" at bounding box center [358, 507] width 396 height 57
